Goal: Transaction & Acquisition: Book appointment/travel/reservation

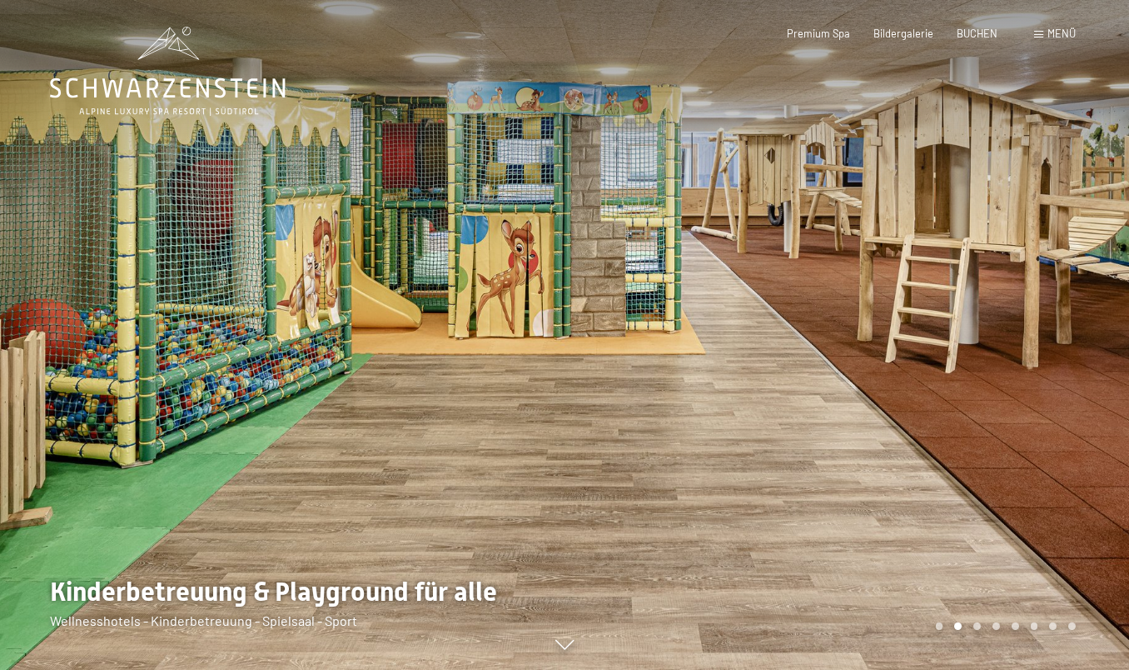
click at [1080, 350] on div at bounding box center [847, 335] width 565 height 670
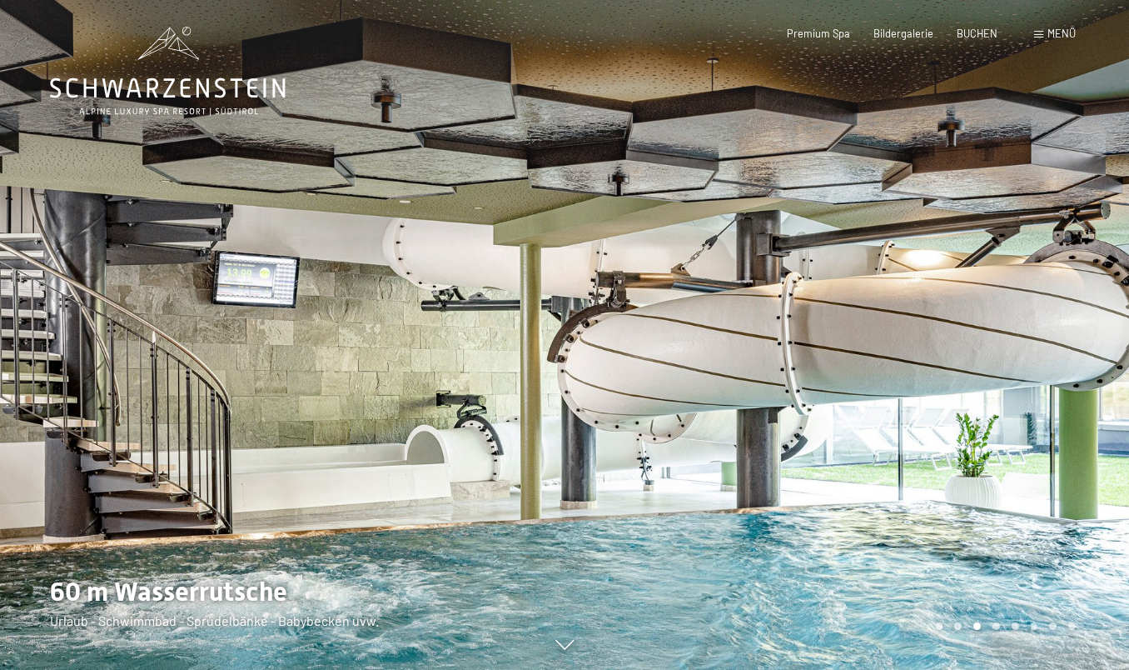
click at [1080, 350] on div at bounding box center [847, 335] width 565 height 670
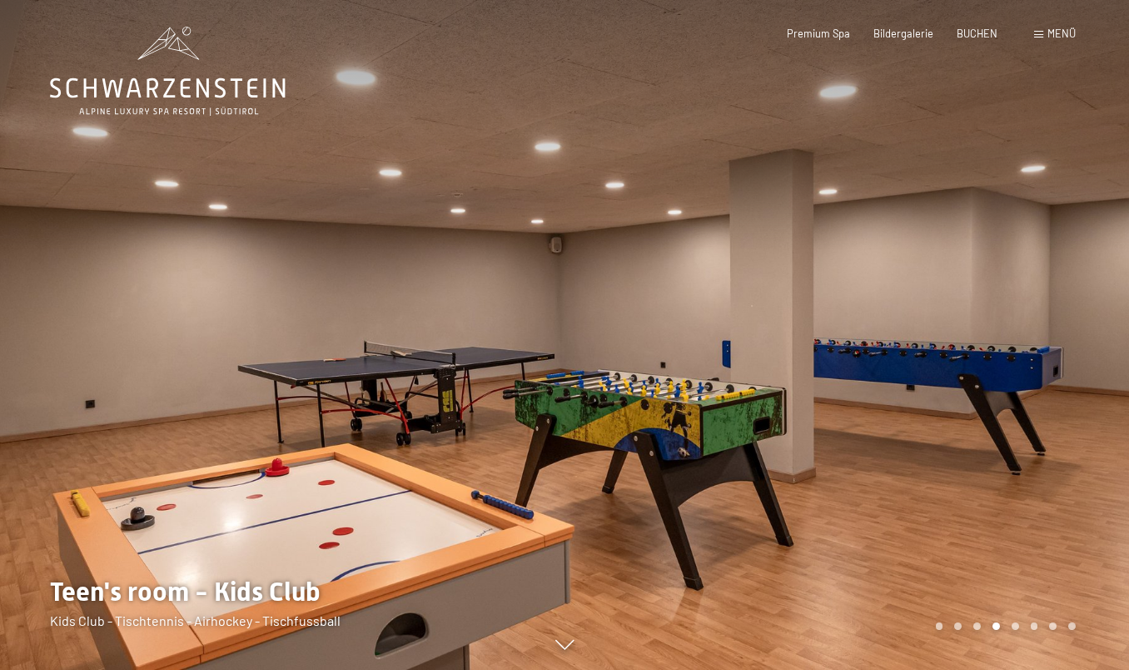
click at [1080, 350] on div at bounding box center [847, 335] width 565 height 670
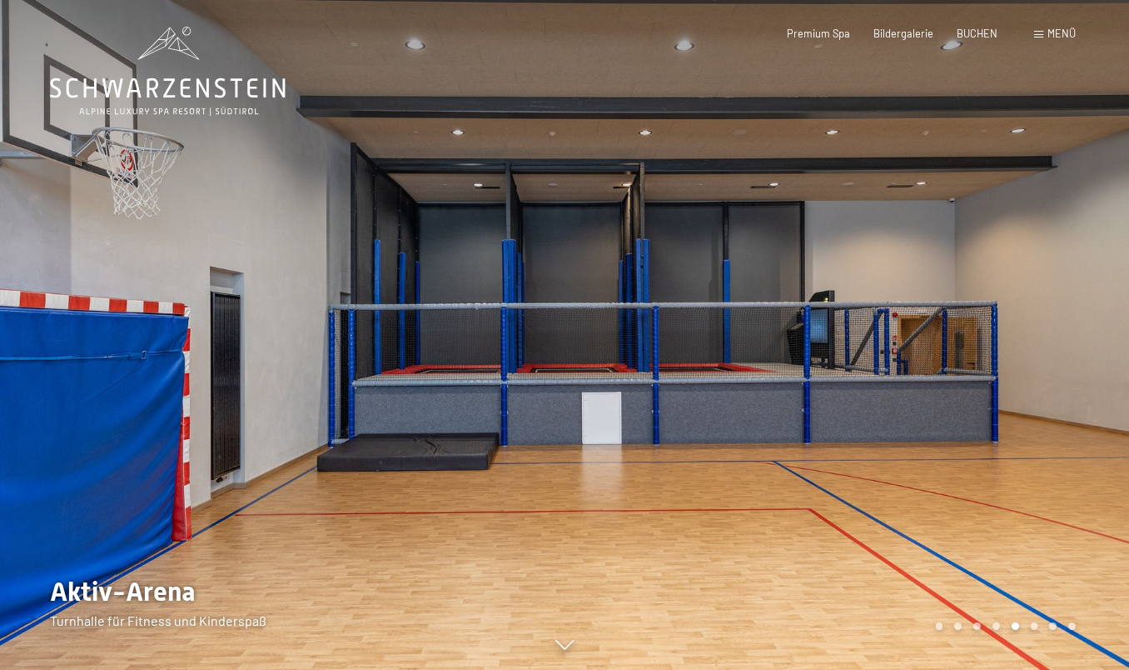
click at [1080, 350] on div at bounding box center [847, 335] width 565 height 670
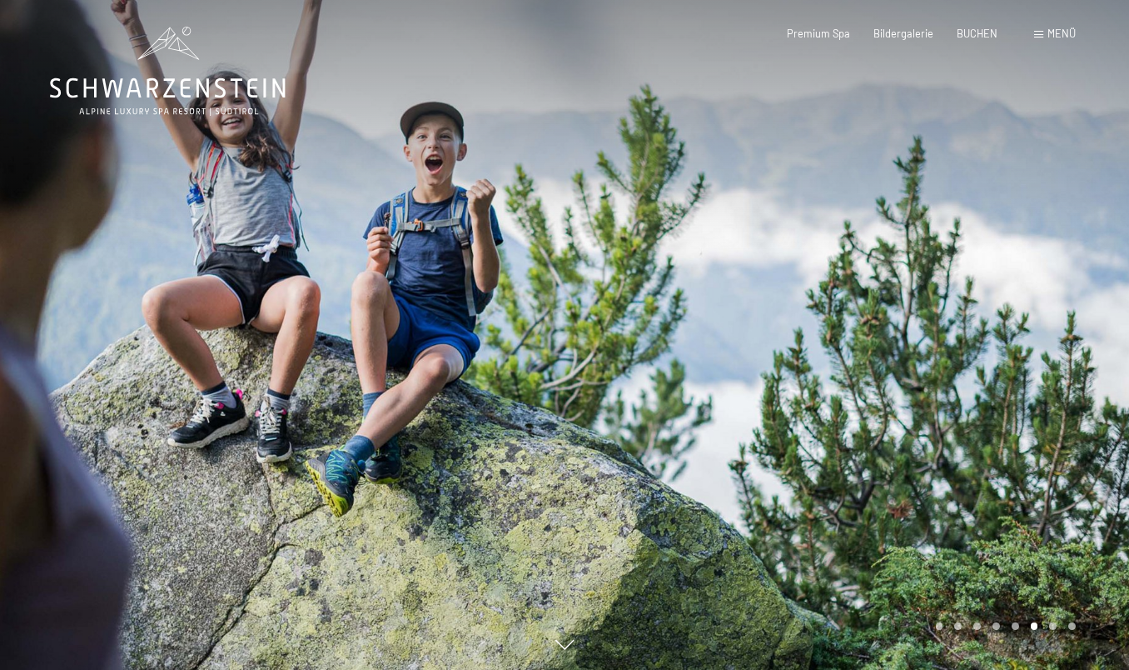
click at [1080, 350] on div at bounding box center [847, 335] width 565 height 670
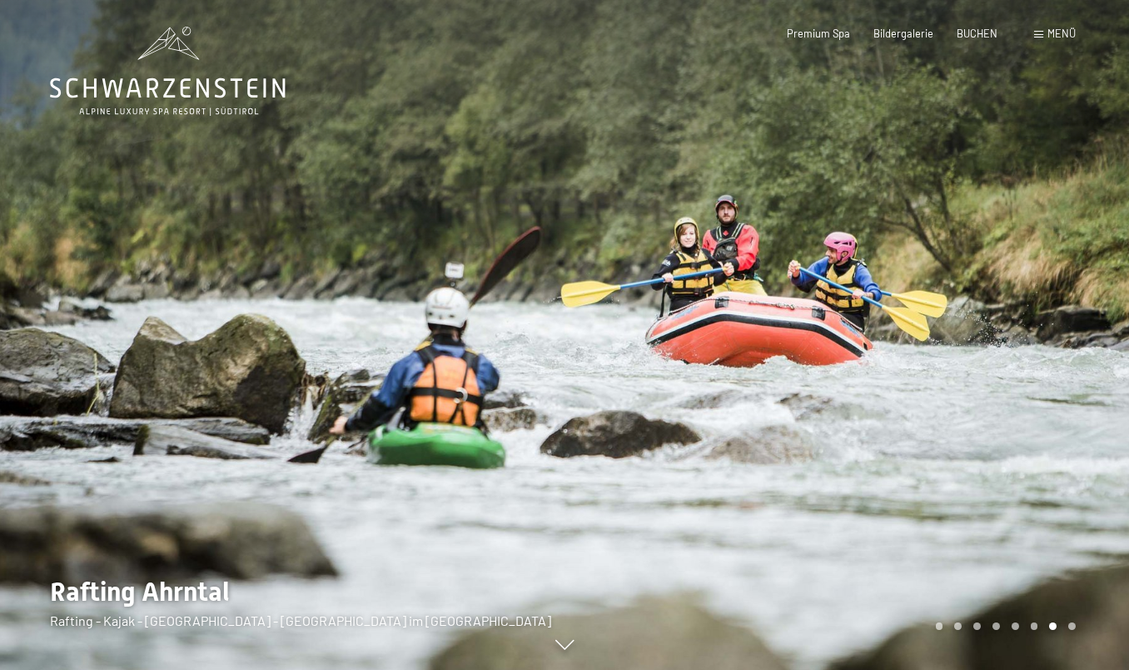
click at [1070, 37] on span "Menü" at bounding box center [1062, 33] width 28 height 13
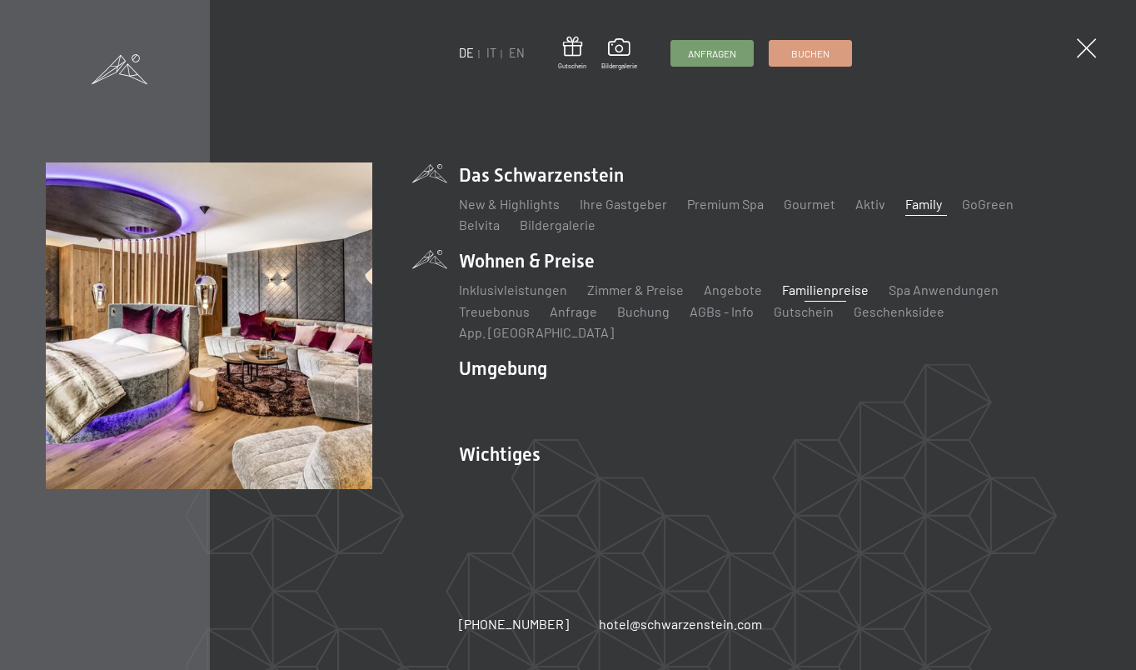
click at [800, 297] on link "Familienpreise" at bounding box center [825, 289] width 87 height 16
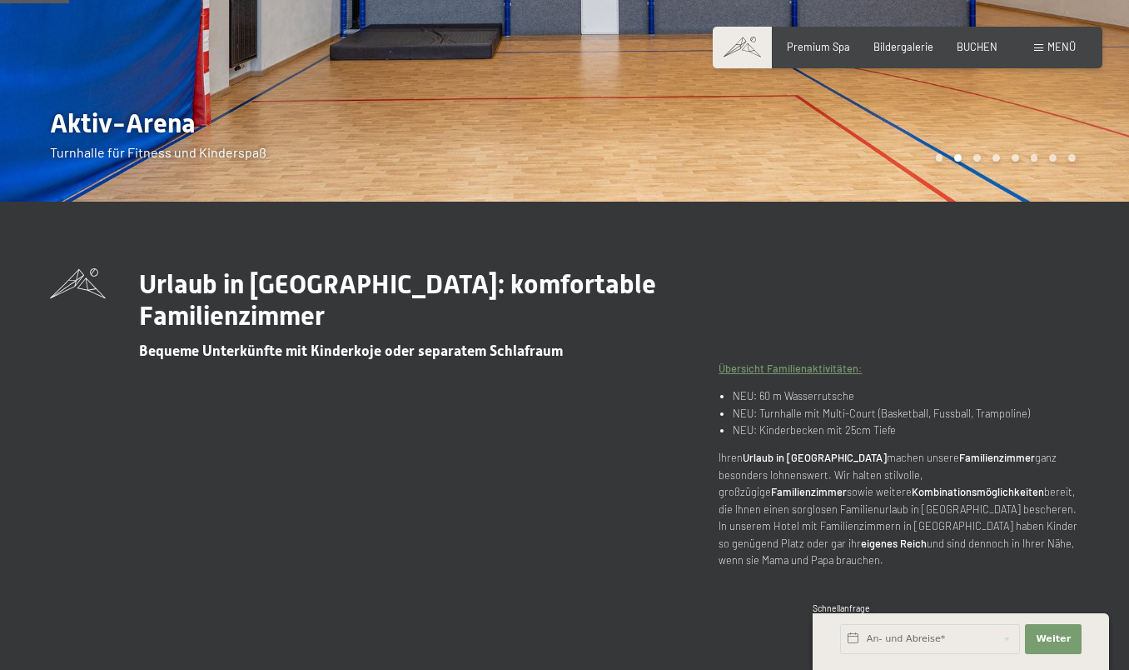
scroll to position [345, 0]
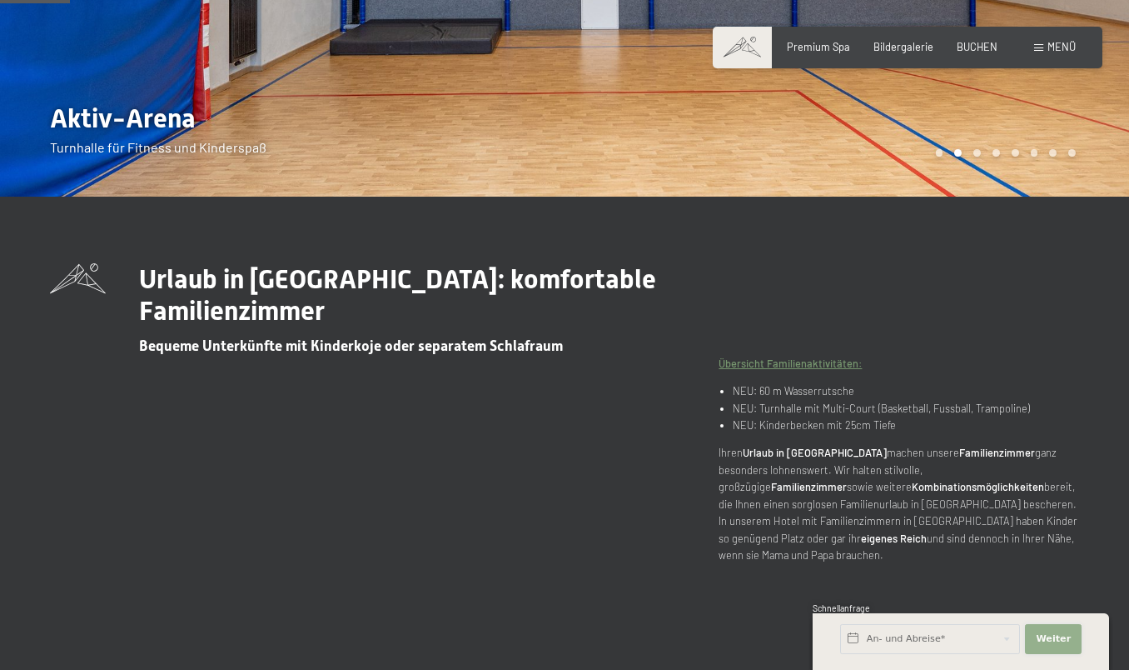
click at [1058, 643] on span "Weiter" at bounding box center [1053, 638] width 35 height 13
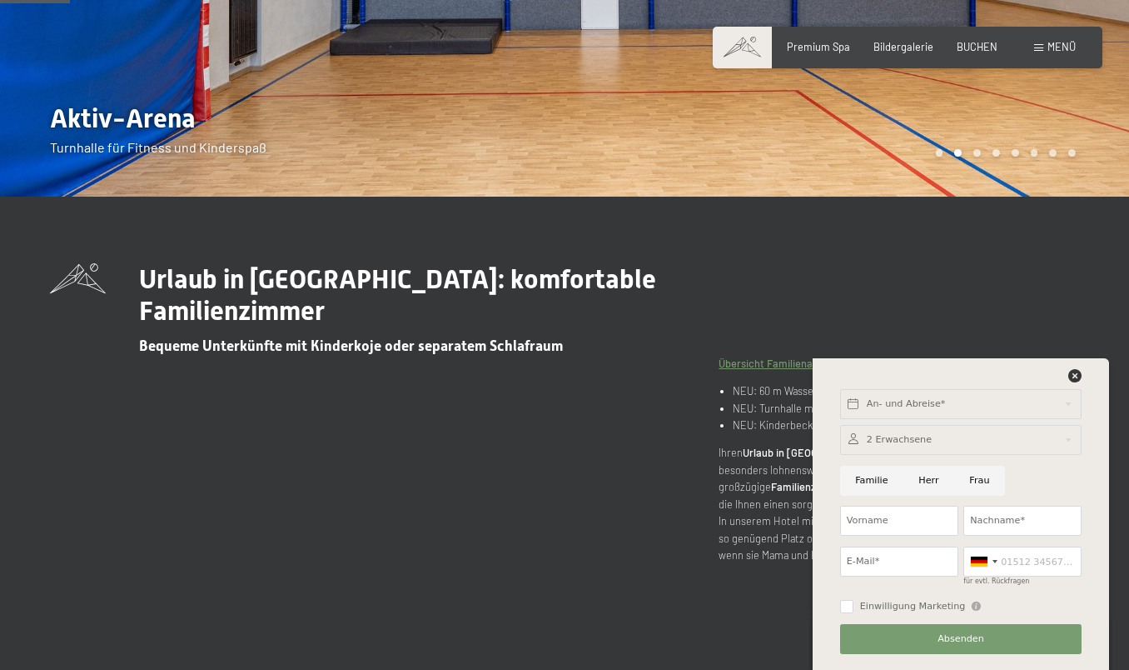
click at [1067, 374] on div at bounding box center [961, 379] width 247 height 21
click at [1078, 373] on icon at bounding box center [1074, 375] width 13 height 13
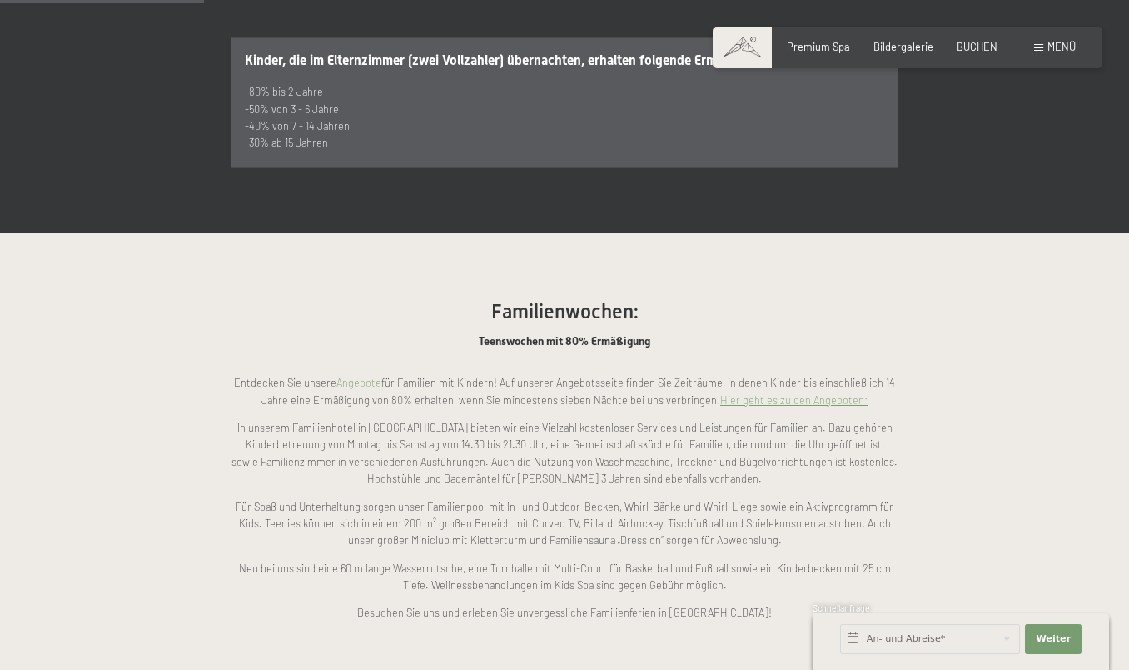
scroll to position [1018, 0]
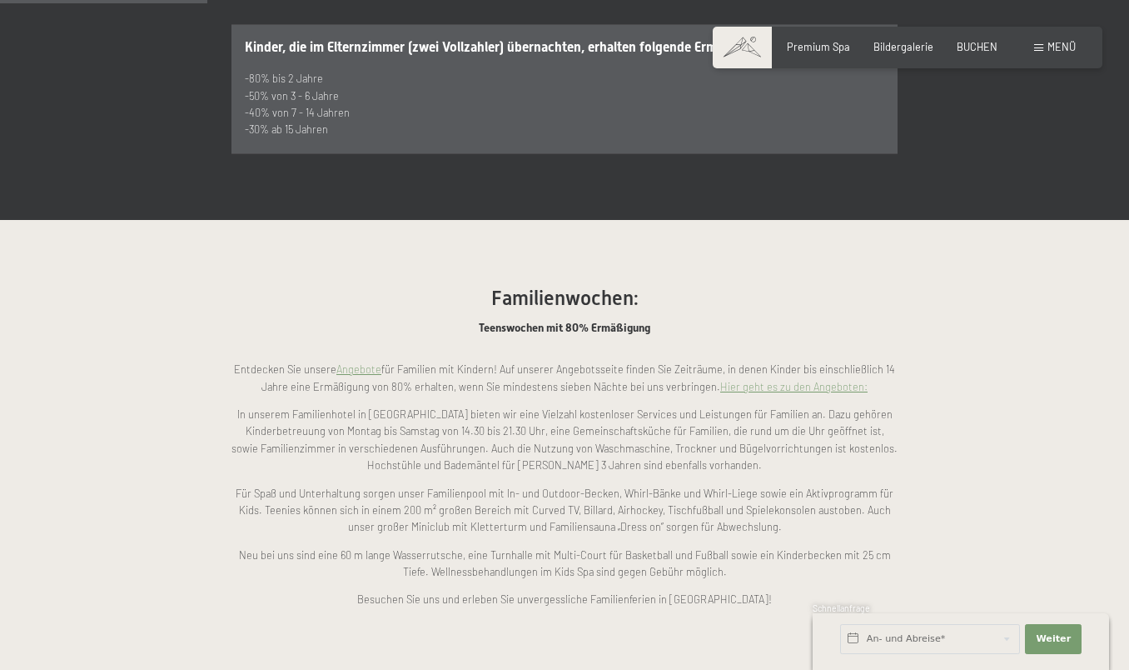
click at [789, 380] on link "Hier geht es zu den Angeboten:" at bounding box center [793, 386] width 147 height 13
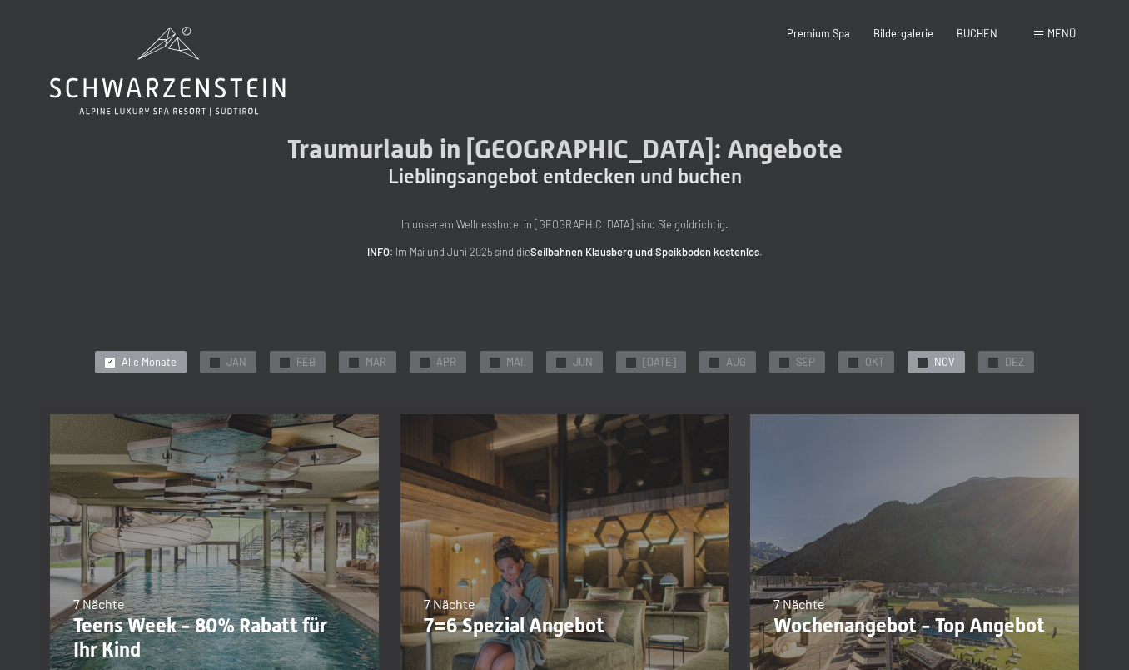
click at [920, 363] on span "✓" at bounding box center [923, 361] width 6 height 9
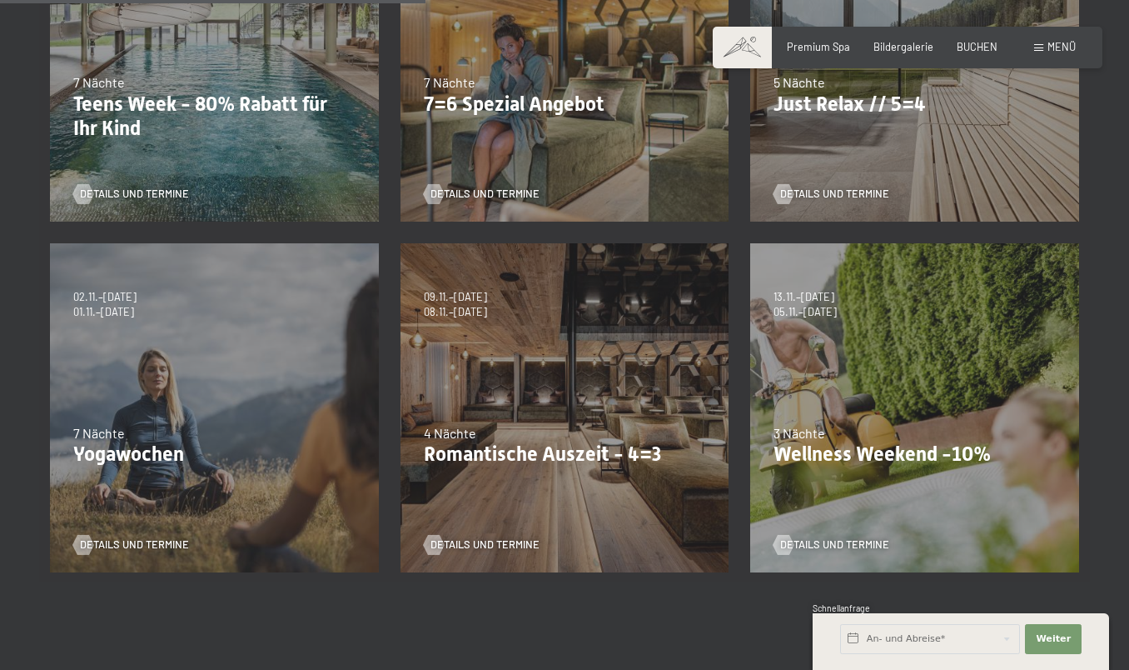
scroll to position [534, 0]
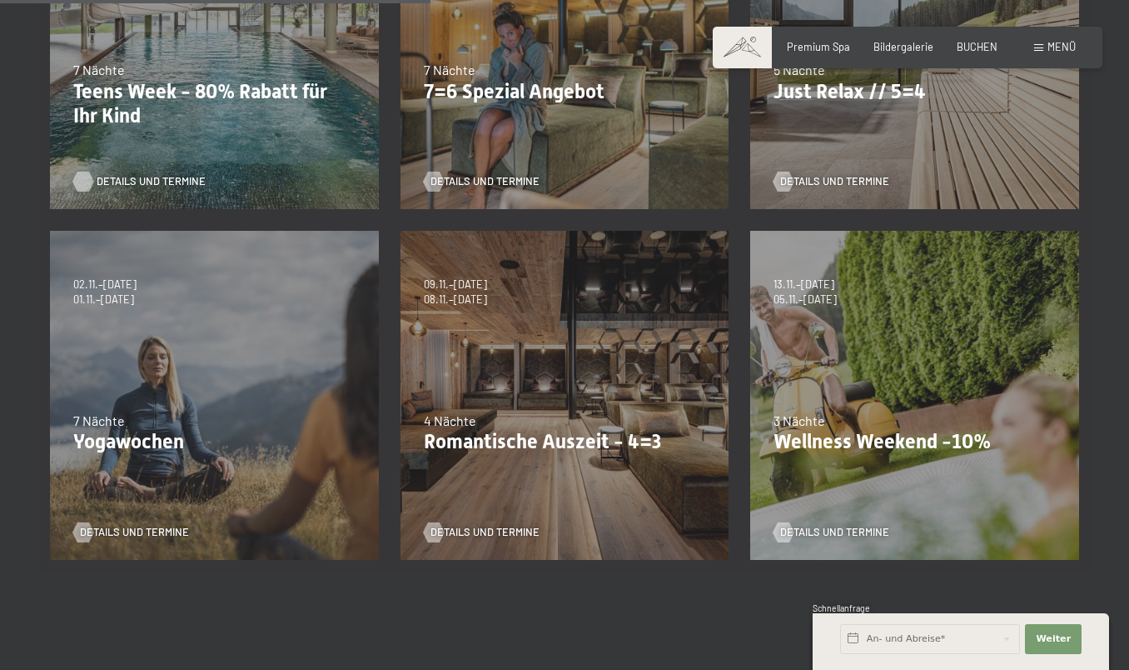
click at [146, 181] on span "Details und Termine" at bounding box center [151, 181] width 109 height 15
